Goal: Task Accomplishment & Management: Manage account settings

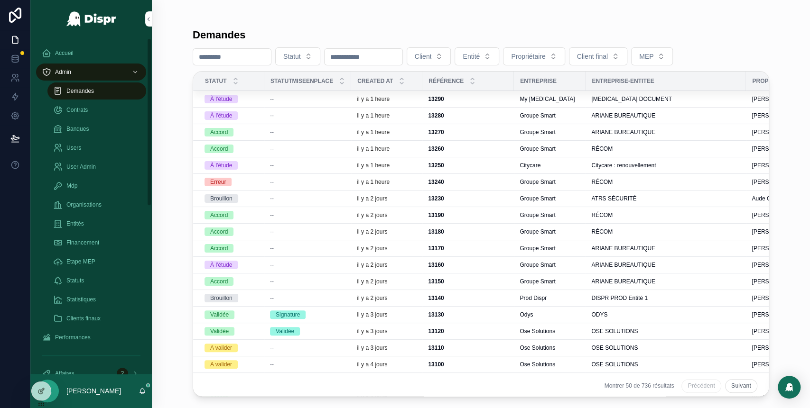
click at [99, 91] on div "Demandes" at bounding box center [96, 90] width 87 height 15
click at [99, 45] on link "Accueil" at bounding box center [91, 53] width 110 height 17
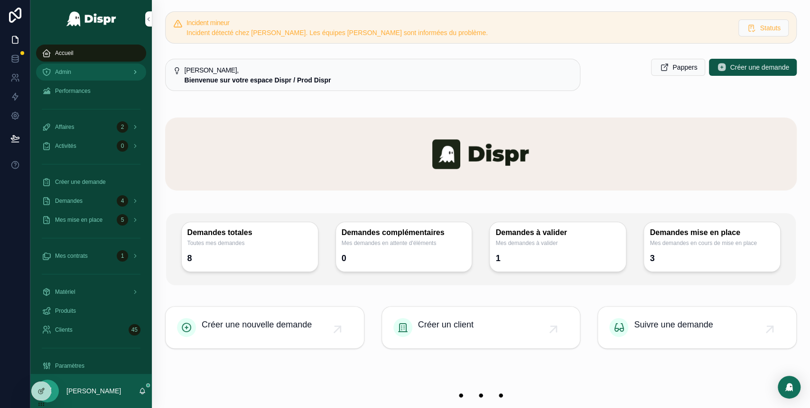
click at [99, 76] on div "Admin" at bounding box center [91, 72] width 99 height 15
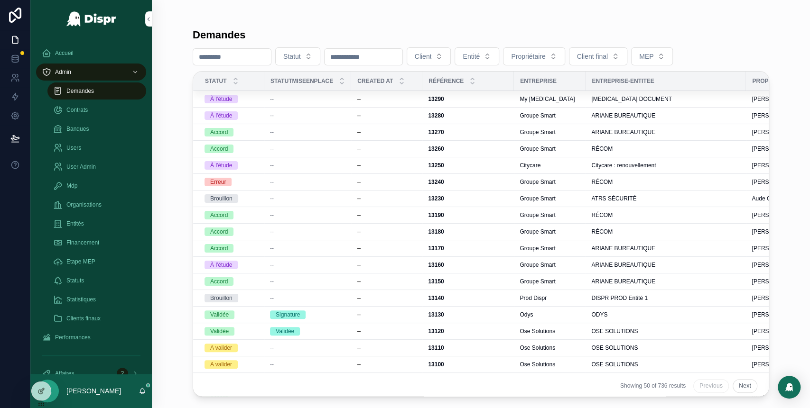
click at [102, 88] on div "Demandes" at bounding box center [96, 90] width 87 height 15
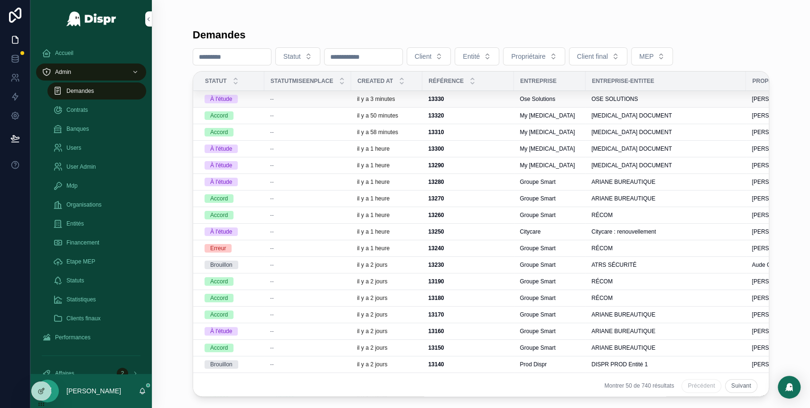
click at [289, 101] on div "--" at bounding box center [307, 99] width 75 height 8
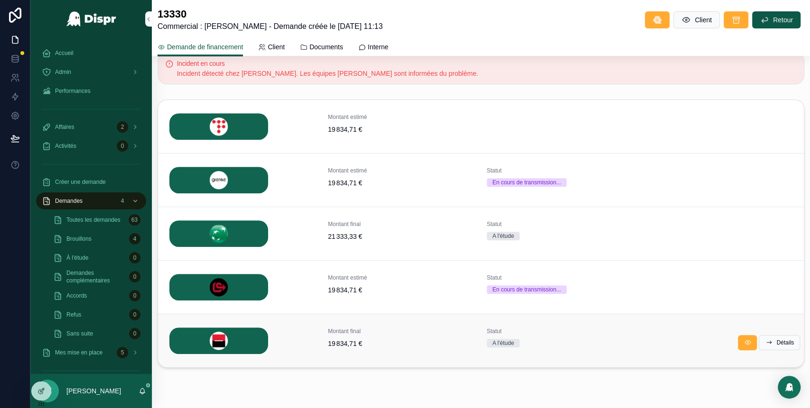
scroll to position [269, 0]
click at [776, 342] on span "Détails" at bounding box center [785, 343] width 18 height 8
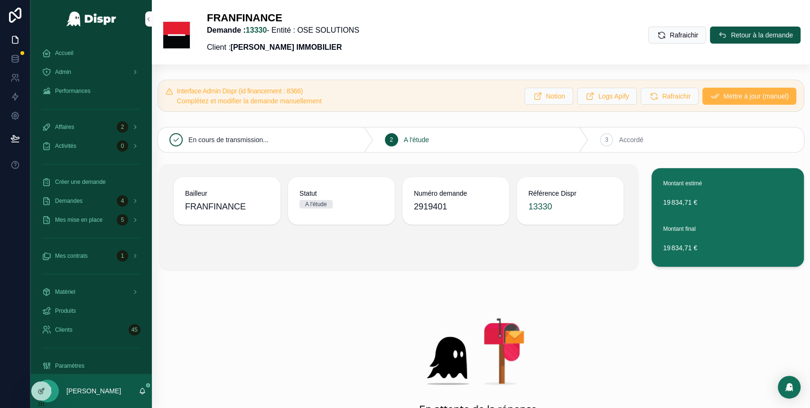
click at [729, 94] on span "Mettre à jour (manuel)" at bounding box center [755, 96] width 65 height 9
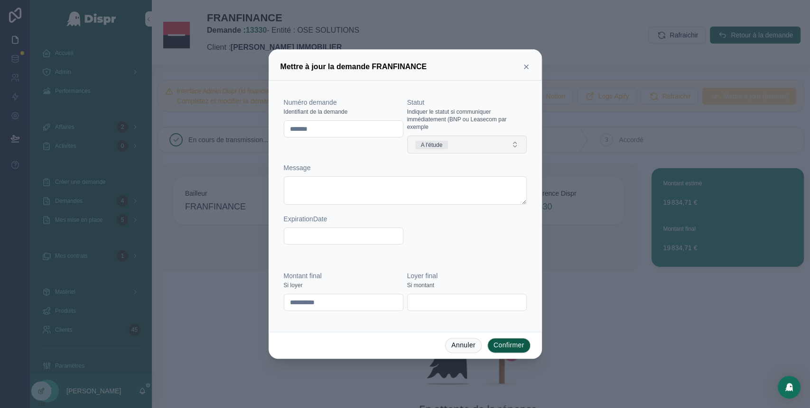
click at [459, 150] on button "A l'étude" at bounding box center [467, 145] width 120 height 18
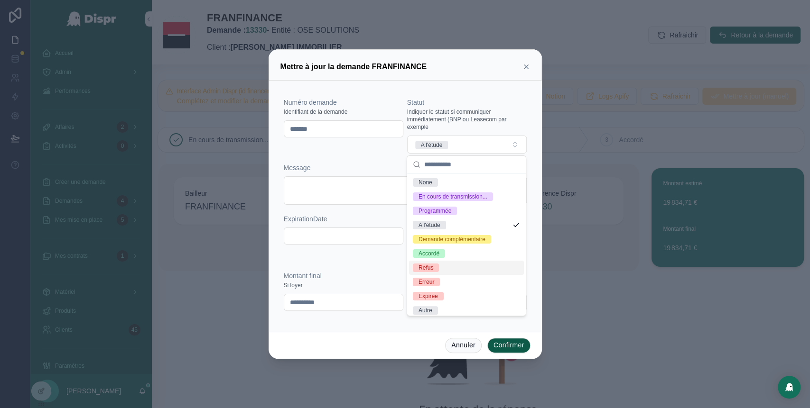
click at [442, 275] on div "Refus" at bounding box center [466, 268] width 115 height 14
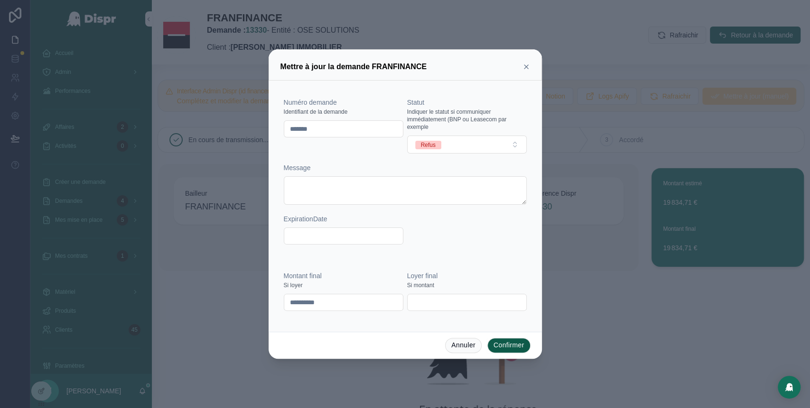
click at [508, 346] on button "Confirmer" at bounding box center [508, 345] width 43 height 15
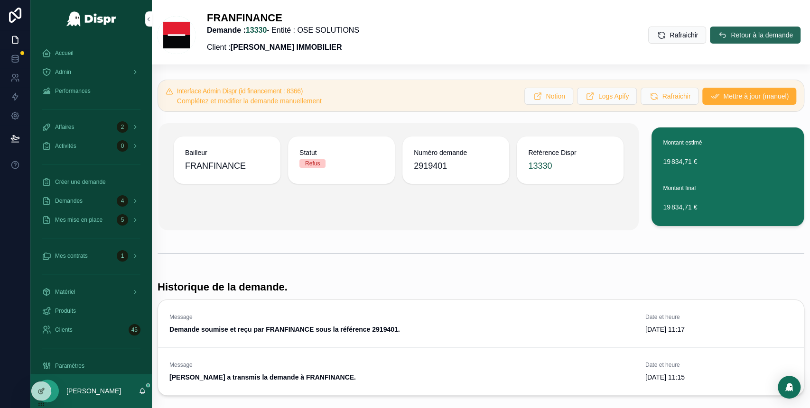
click at [730, 35] on span "Retour à la demande" at bounding box center [761, 34] width 62 height 9
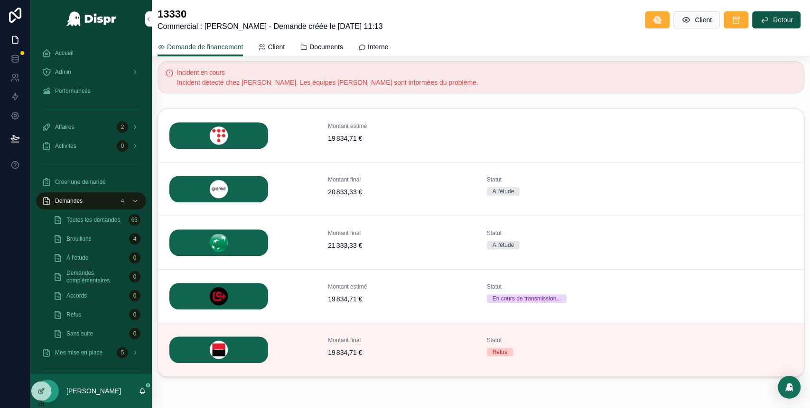
scroll to position [278, 0]
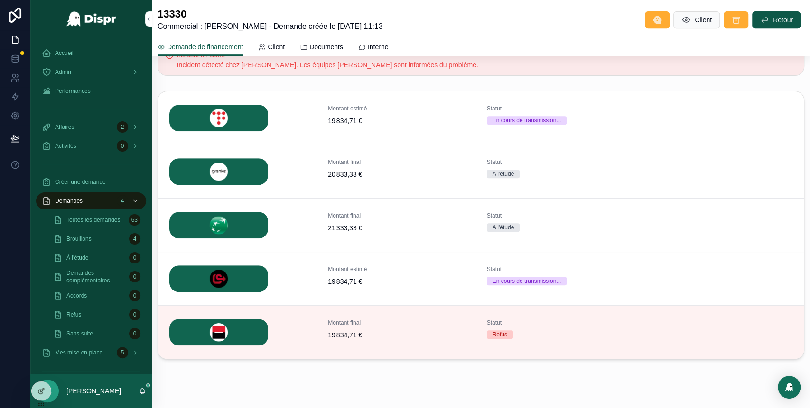
click at [0, 0] on icon "scrollable content" at bounding box center [0, 0] width 0 height 0
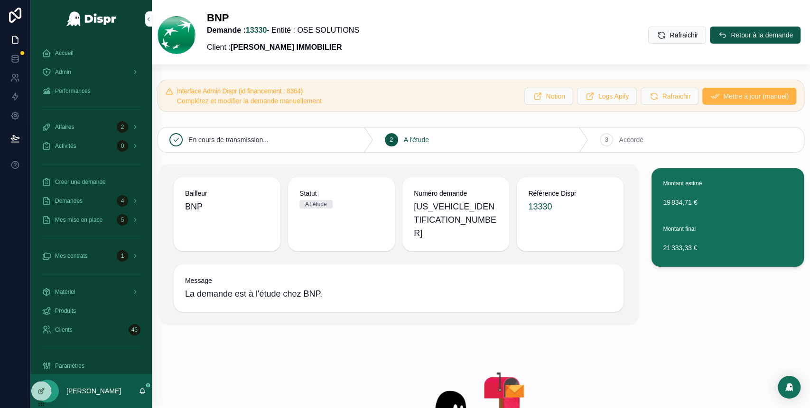
click at [723, 95] on span "Mettre à jour (manuel)" at bounding box center [755, 96] width 65 height 9
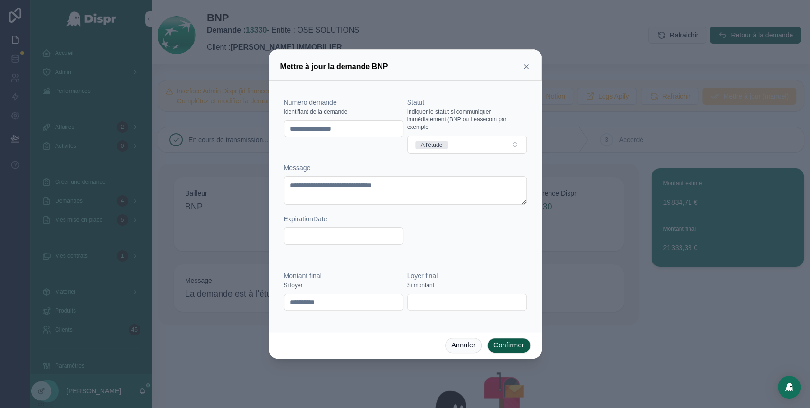
drag, startPoint x: 376, startPoint y: 133, endPoint x: 289, endPoint y: 124, distance: 87.7
click at [289, 124] on input "**********" at bounding box center [343, 128] width 119 height 13
paste input "text"
type input "********"
click at [489, 148] on button "A l'étude" at bounding box center [467, 145] width 120 height 18
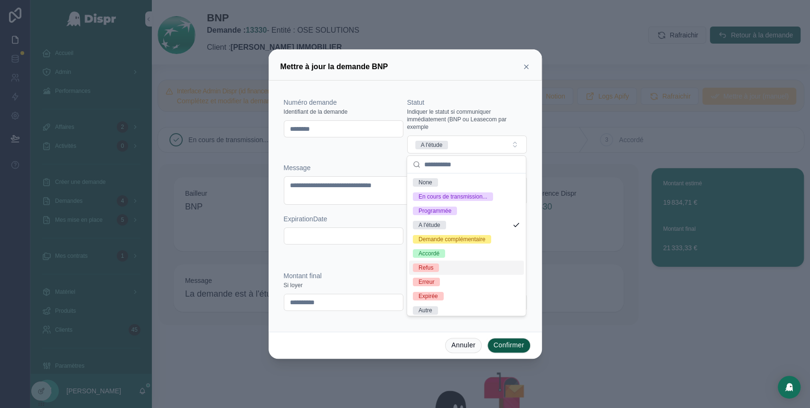
click at [450, 275] on div "Refus" at bounding box center [466, 268] width 115 height 14
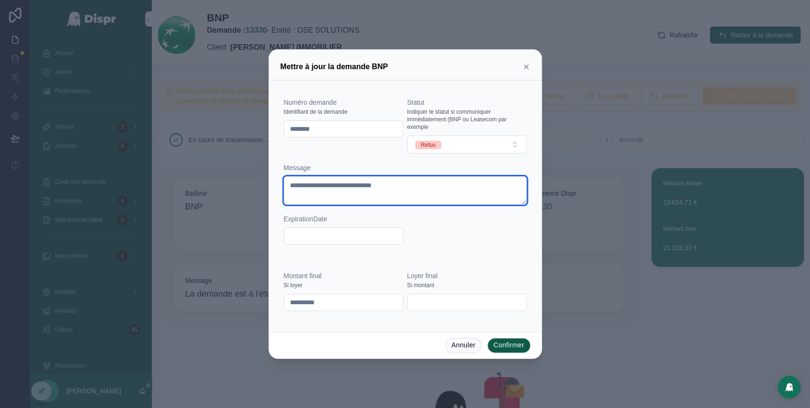
click at [373, 187] on textarea "**********" at bounding box center [405, 190] width 243 height 28
type textarea "**********"
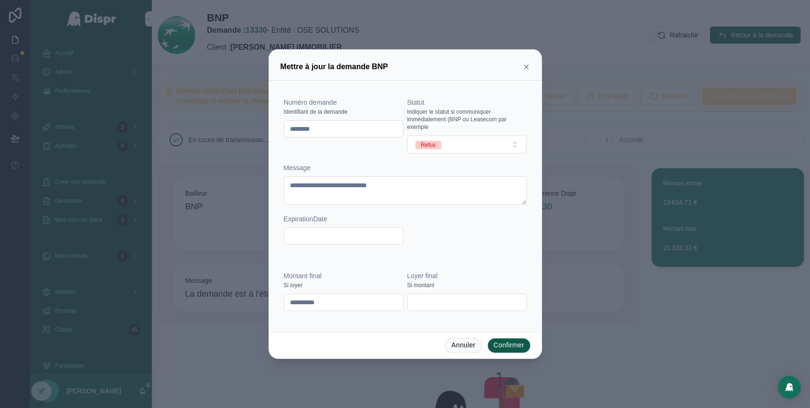
click at [509, 345] on button "Confirmer" at bounding box center [508, 345] width 43 height 15
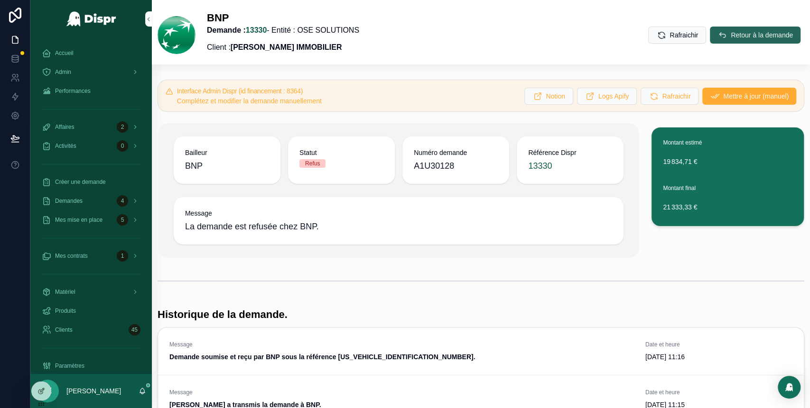
click at [730, 30] on span "Retour à la demande" at bounding box center [761, 34] width 62 height 9
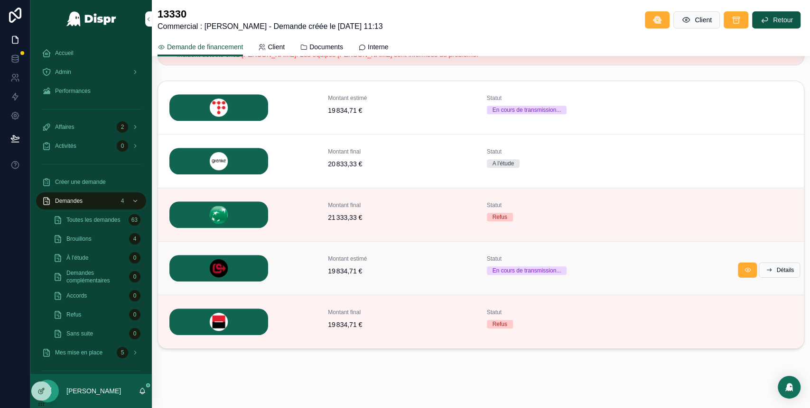
scroll to position [260, 0]
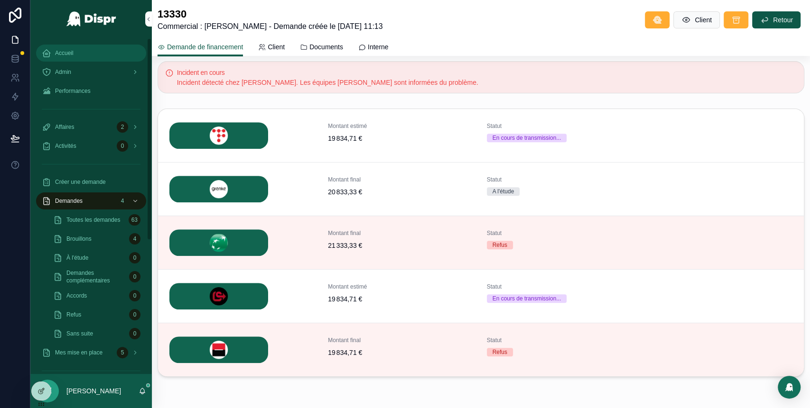
click at [67, 46] on div "Accueil" at bounding box center [91, 53] width 99 height 15
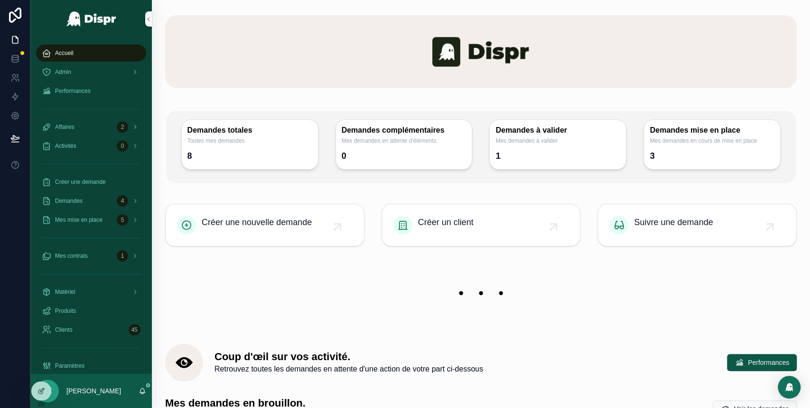
scroll to position [95, 0]
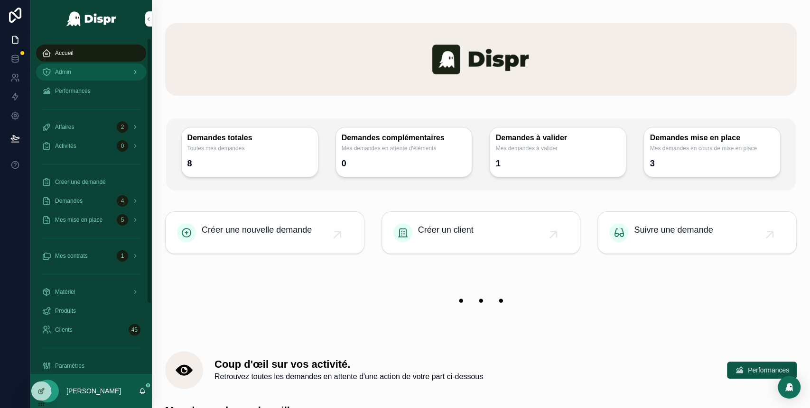
click at [86, 74] on div "Admin" at bounding box center [91, 72] width 99 height 15
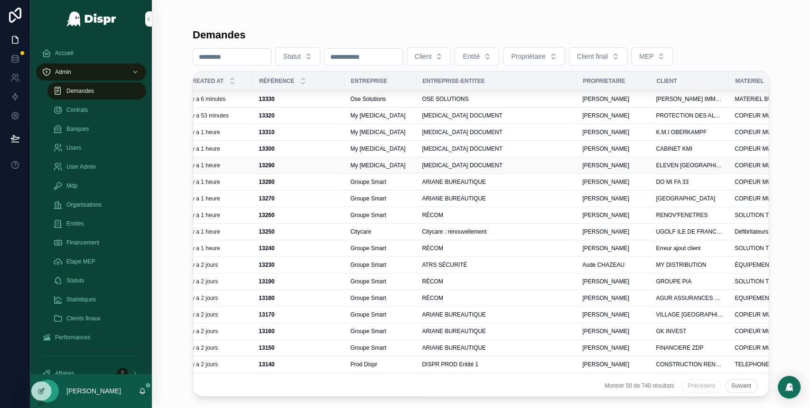
scroll to position [0, 182]
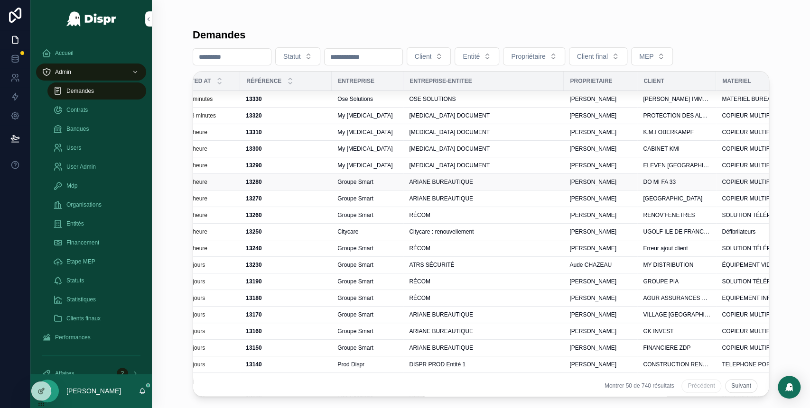
click at [486, 182] on div "ARIANE BUREAUTIQUE" at bounding box center [483, 182] width 149 height 8
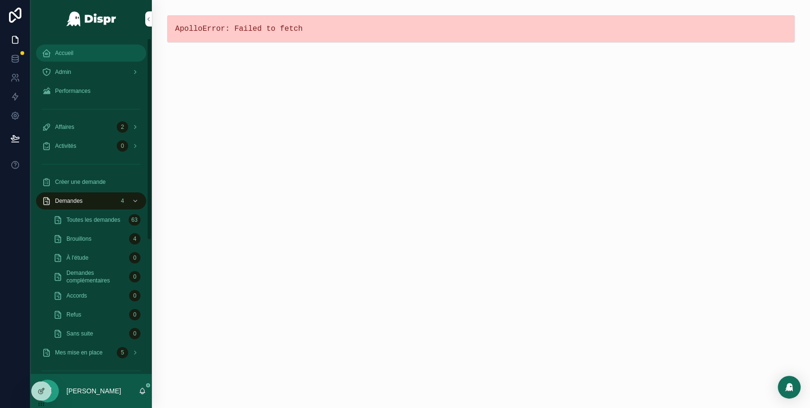
click at [97, 60] on div "Accueil" at bounding box center [91, 53] width 99 height 15
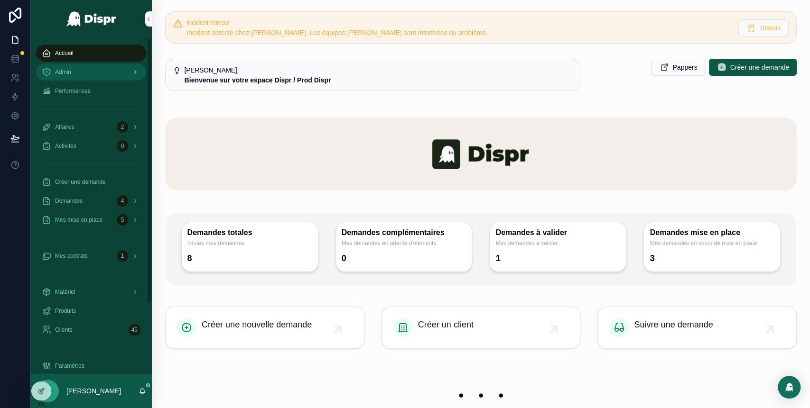
click at [96, 71] on div "Admin" at bounding box center [91, 72] width 99 height 15
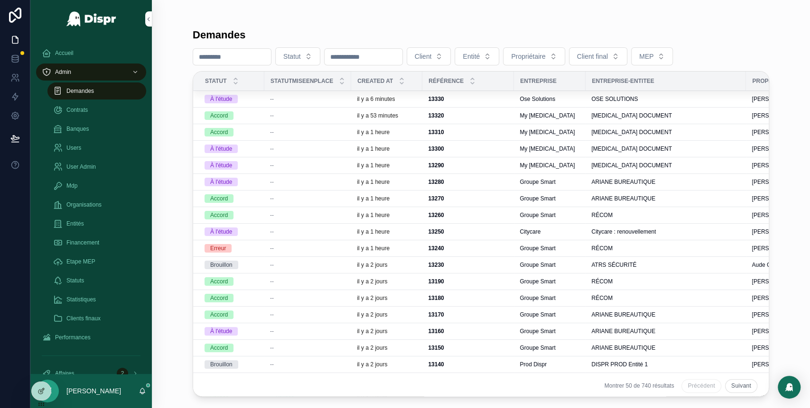
click at [757, 37] on div "Demandes" at bounding box center [481, 34] width 576 height 13
click at [757, 39] on div "Demandes" at bounding box center [481, 34] width 576 height 13
click at [82, 47] on div "Accueil" at bounding box center [91, 53] width 99 height 15
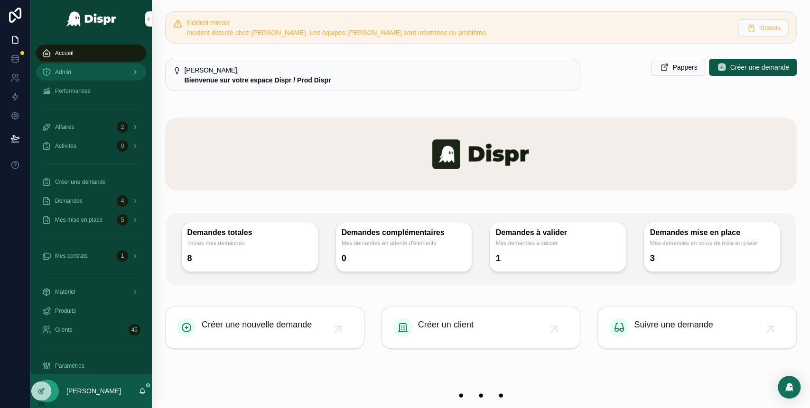
click at [87, 71] on div "Admin" at bounding box center [91, 72] width 99 height 15
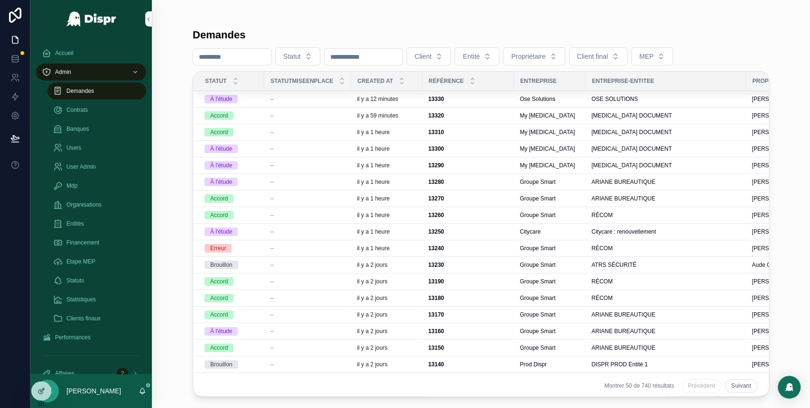
click at [111, 93] on div "Demandes" at bounding box center [96, 90] width 87 height 15
click at [280, 100] on div "--" at bounding box center [307, 99] width 75 height 8
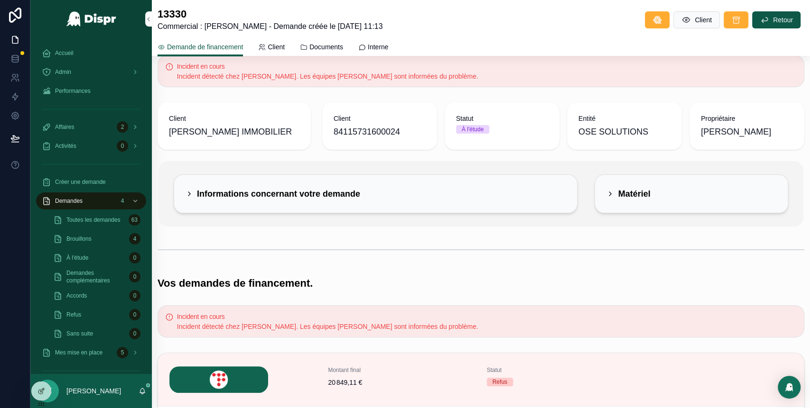
scroll to position [8, 0]
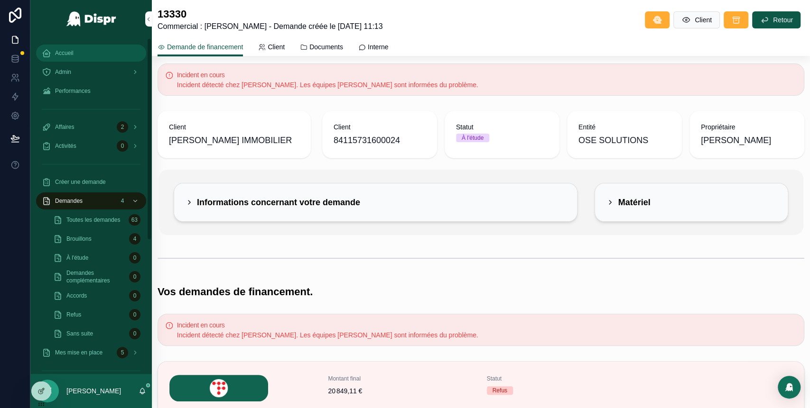
click at [83, 53] on div "Accueil" at bounding box center [91, 53] width 99 height 15
